Goal: Transaction & Acquisition: Purchase product/service

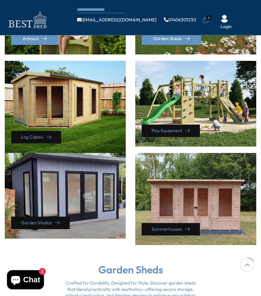
scroll to position [237, 0]
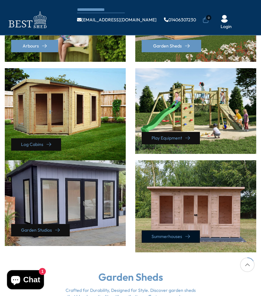
click at [192, 230] on link "Summerhouses" at bounding box center [171, 236] width 58 height 12
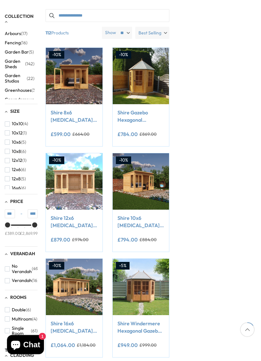
scroll to position [107, 0]
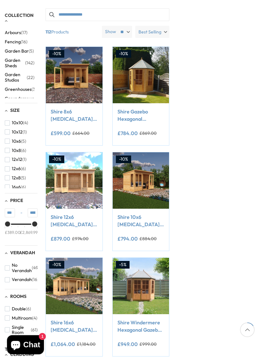
click at [10, 148] on span "button" at bounding box center [7, 150] width 5 height 5
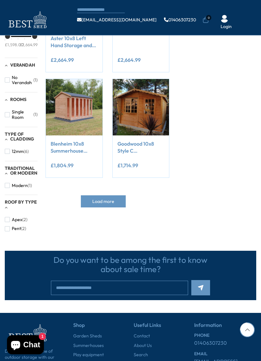
scroll to position [250, 0]
click at [111, 199] on span "Load more" at bounding box center [103, 201] width 22 height 4
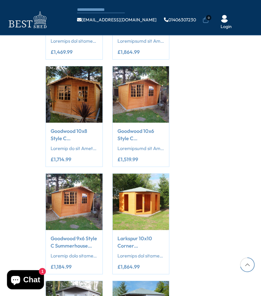
scroll to position [1011, 0]
